Goal: Information Seeking & Learning: Learn about a topic

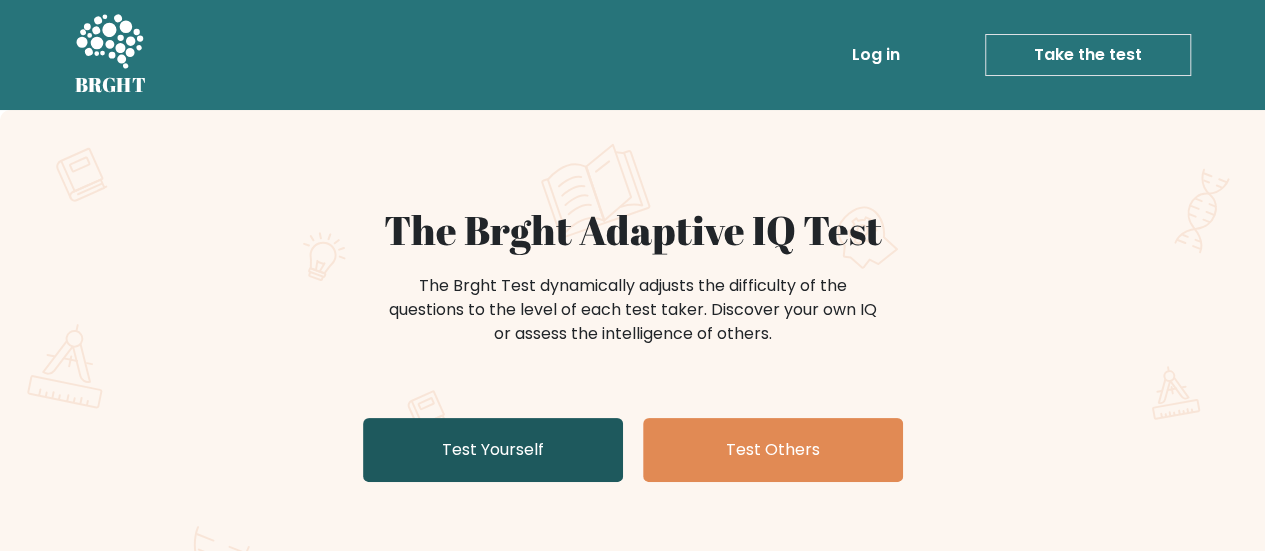
click at [504, 451] on link "Test Yourself" at bounding box center [493, 450] width 260 height 64
